Goal: Check status: Check status

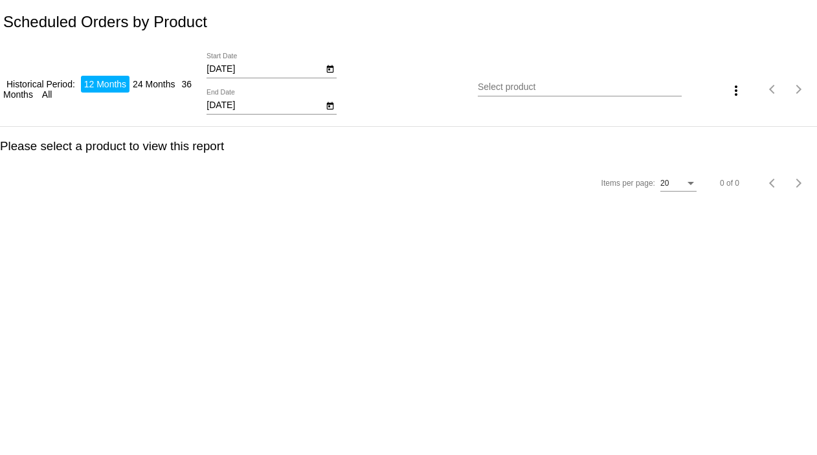
click at [255, 67] on input "[DATE]" at bounding box center [265, 69] width 117 height 10
click at [252, 104] on input "[DATE]" at bounding box center [265, 105] width 117 height 10
click at [249, 108] on input "[DATE]" at bounding box center [265, 105] width 117 height 10
drag, startPoint x: 249, startPoint y: 103, endPoint x: 221, endPoint y: 104, distance: 27.9
click at [221, 104] on input "[DATE]" at bounding box center [265, 105] width 117 height 10
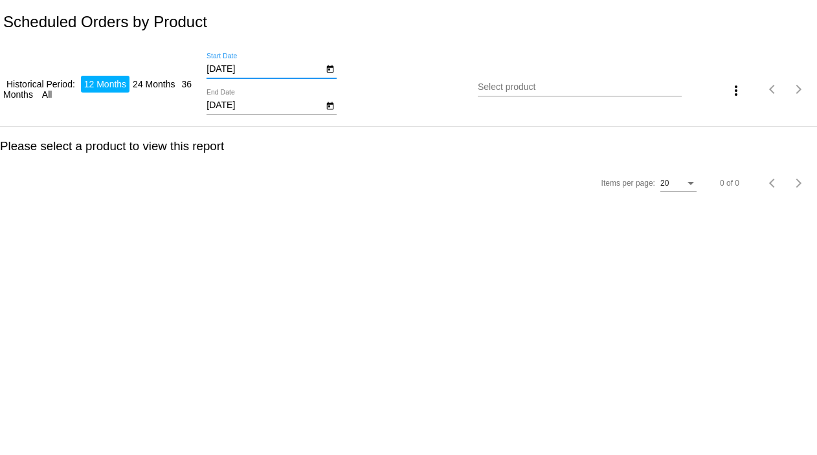
drag, startPoint x: 247, startPoint y: 66, endPoint x: 207, endPoint y: 67, distance: 40.2
click at [207, 67] on input "[DATE]" at bounding box center [265, 69] width 117 height 10
type input "08/01/2025"
click at [254, 104] on input "[DATE]" at bounding box center [265, 105] width 117 height 10
type input "9/15/2025"
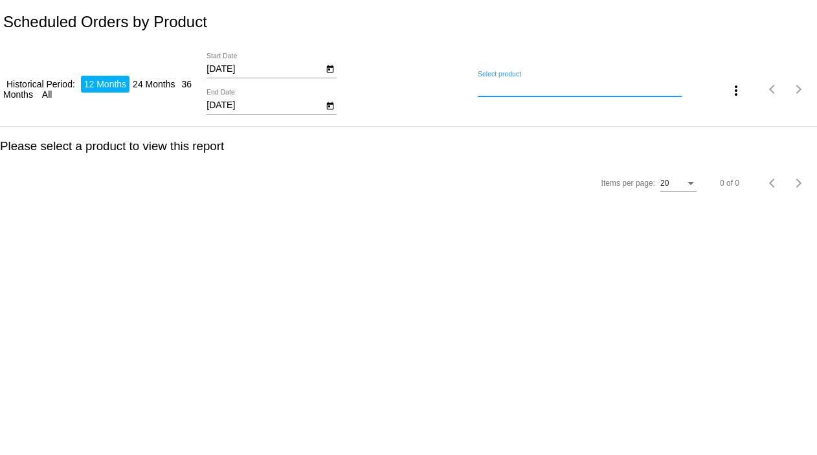
click at [514, 86] on input "Select product" at bounding box center [579, 87] width 203 height 10
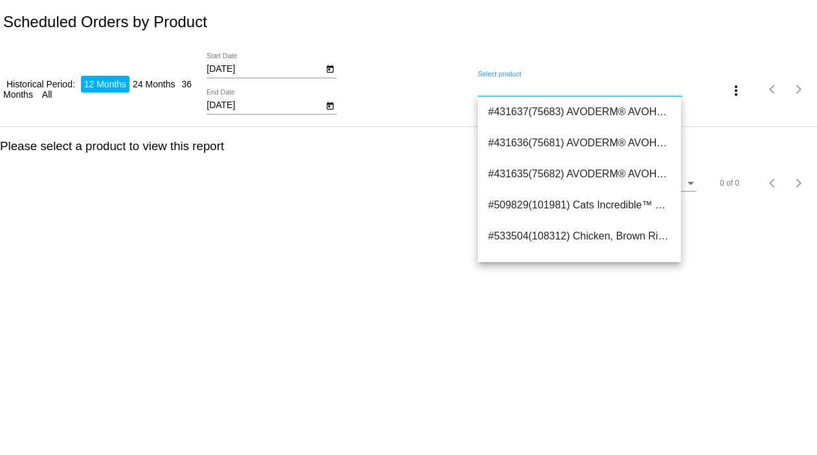
paste input "31204"
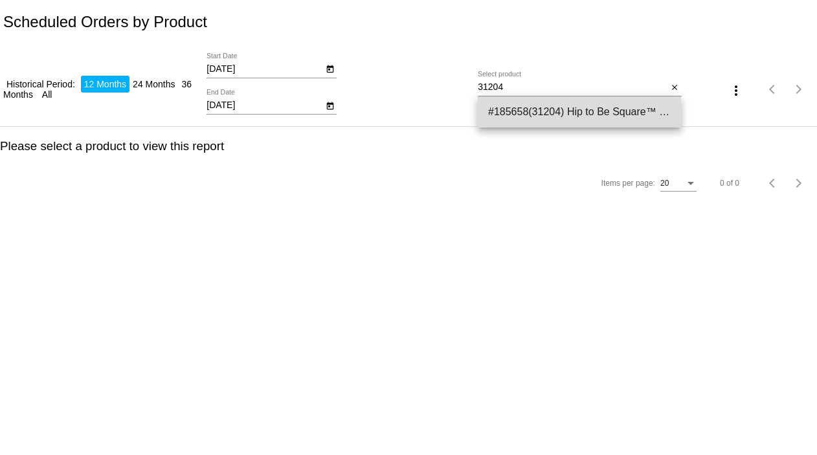
click at [547, 109] on span "#185658(31204) Hip to Be Square™ Salmon and Pumpkin Dog Treats 14.24" at bounding box center [579, 112] width 183 height 31
type input "Hip to Be Square™ Salmon and Pumpkin Dog Treats"
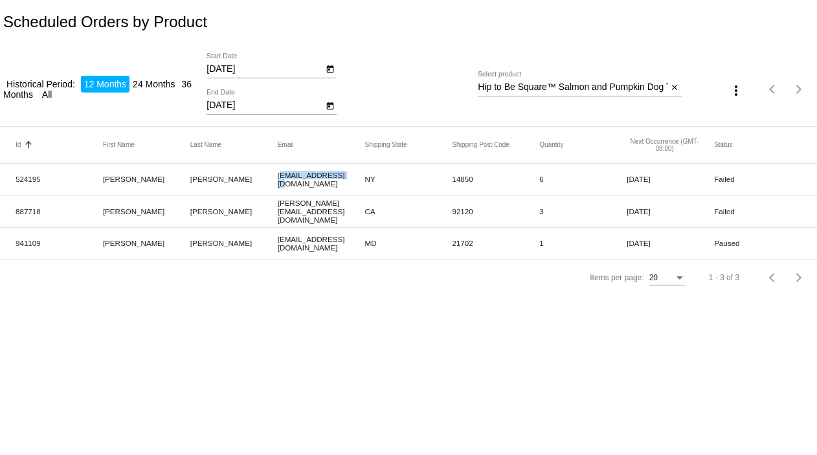
drag, startPoint x: 277, startPoint y: 177, endPoint x: 336, endPoint y: 179, distance: 58.3
click at [336, 179] on mat-cell "bfb2@cornell.edu" at bounding box center [321, 179] width 87 height 23
copy mat-cell "bfb2@cornell.edu"
click at [216, 66] on input "08/01/2025" at bounding box center [265, 69] width 117 height 10
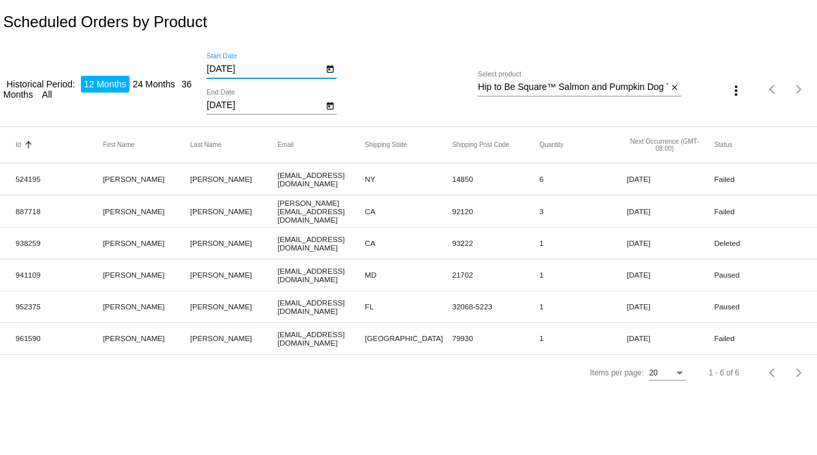
type input "07/01/2025"
click at [672, 87] on mat-icon "close" at bounding box center [674, 88] width 9 height 10
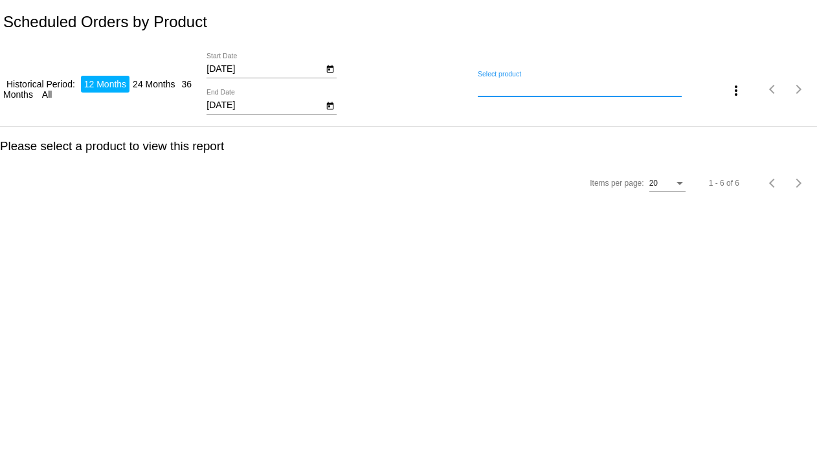
click at [614, 90] on input "Select product" at bounding box center [579, 87] width 203 height 10
paste input "31205"
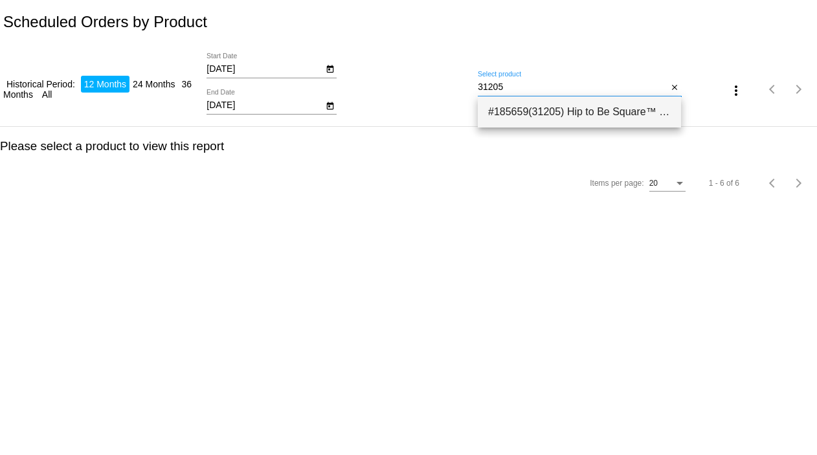
click at [516, 112] on span "#185659(31205) Hip to Be Square™ Duck and Pumpkin Dog Treats 14.24" at bounding box center [579, 112] width 183 height 31
type input "Hip to Be Square™ Duck and Pumpkin Dog Treats"
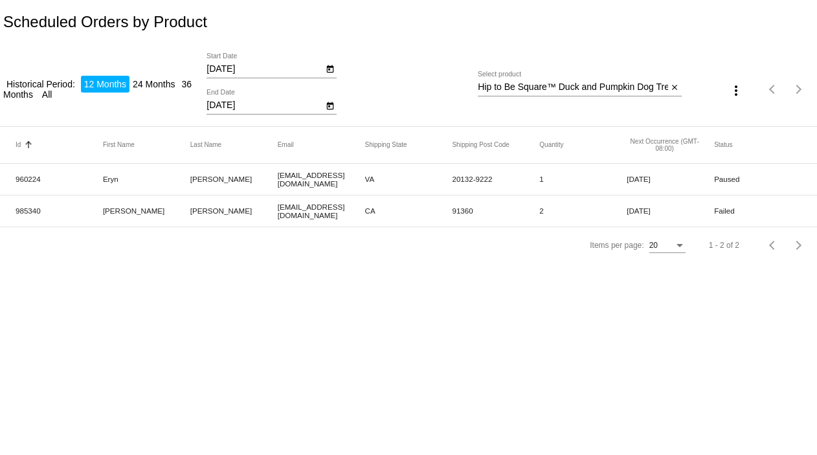
drag, startPoint x: 16, startPoint y: 211, endPoint x: 41, endPoint y: 210, distance: 25.3
click at [41, 210] on mat-cell "985340" at bounding box center [59, 210] width 87 height 15
copy mat-cell "985340"
